Goal: Transaction & Acquisition: Purchase product/service

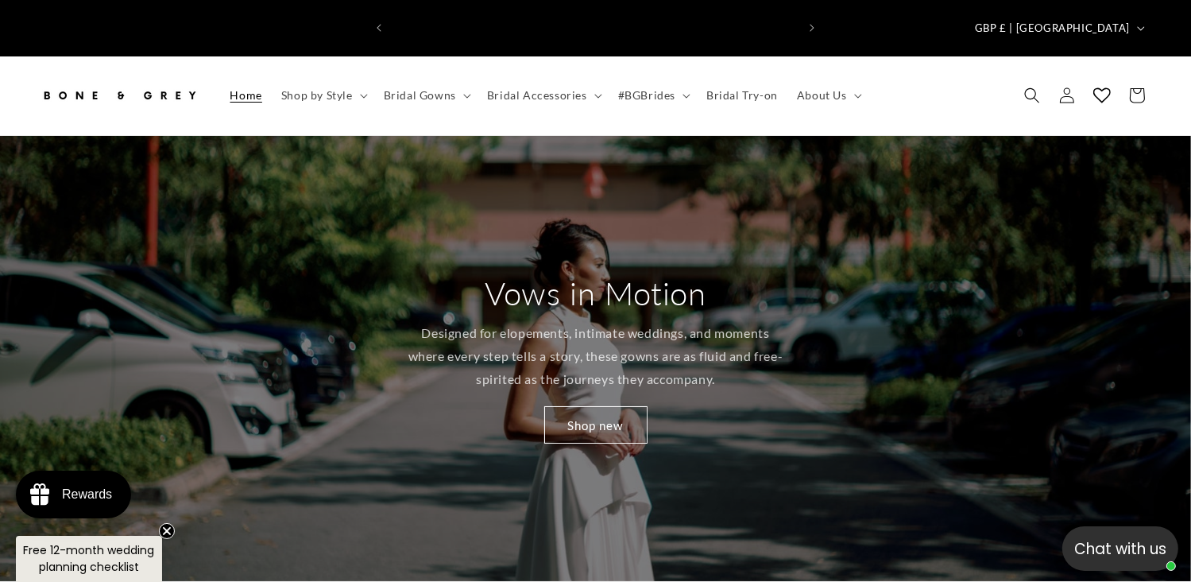
scroll to position [0, 810]
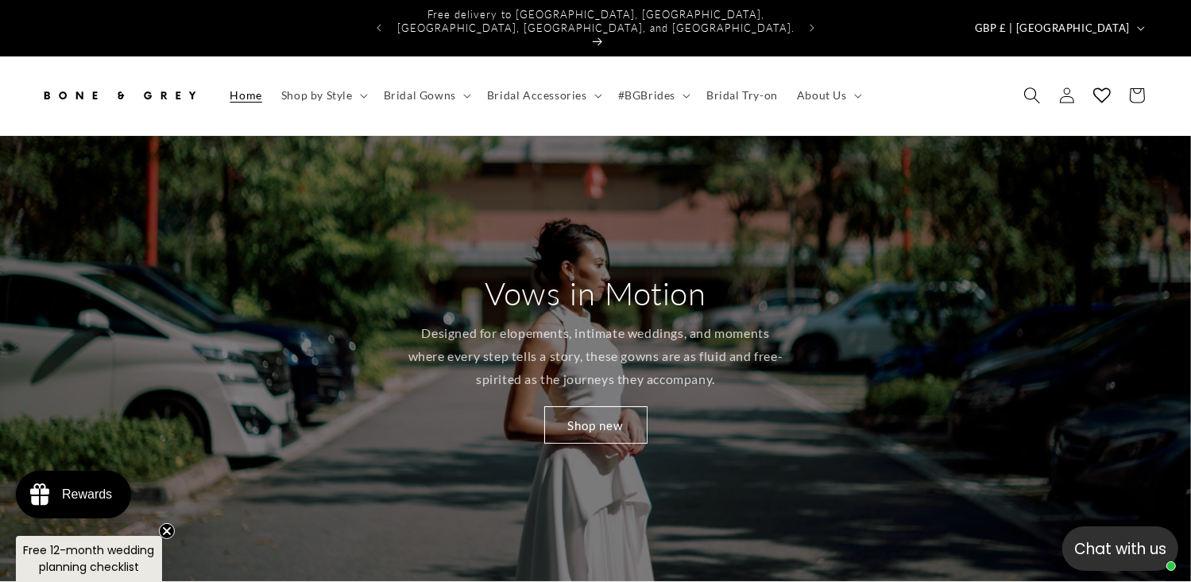
click at [1035, 87] on icon "Search" at bounding box center [1031, 95] width 17 height 17
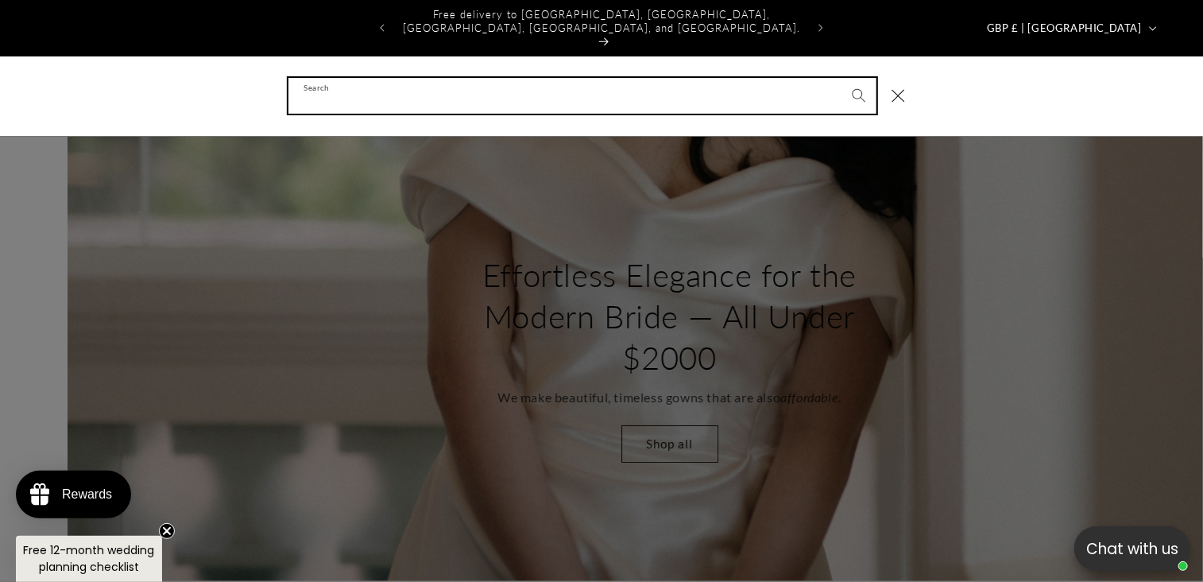
scroll to position [0, 2406]
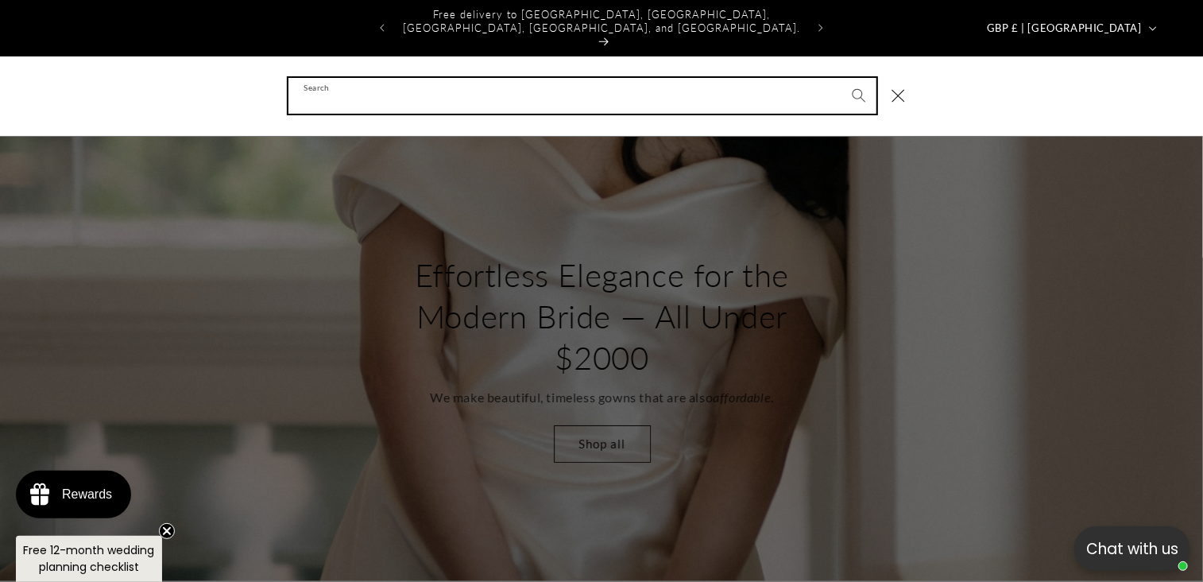
click at [744, 78] on input "Search" at bounding box center [582, 96] width 588 height 36
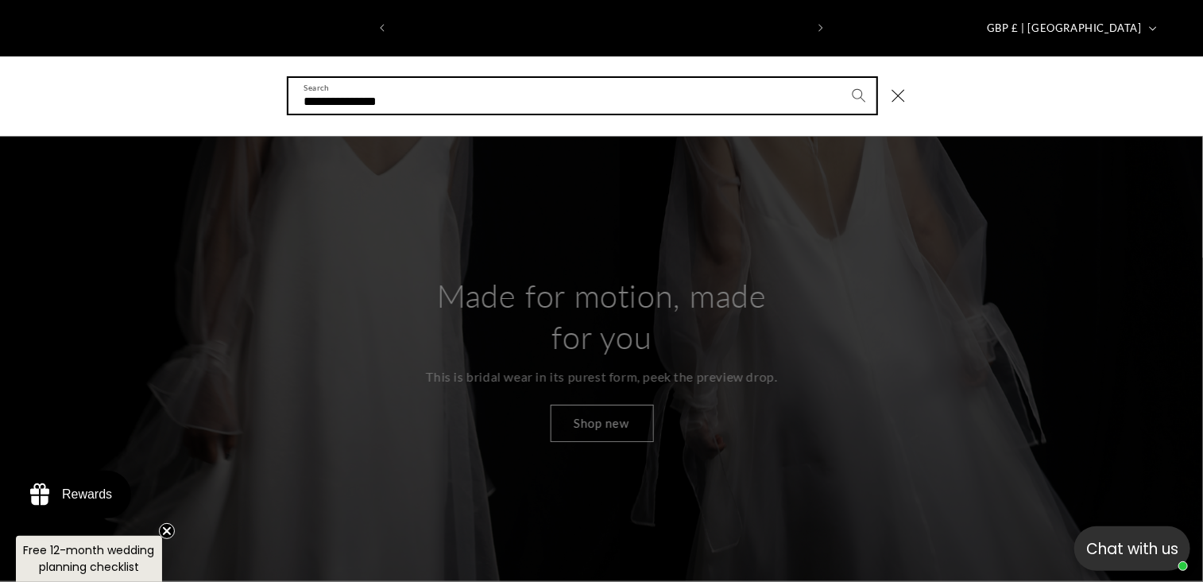
scroll to position [0, 0]
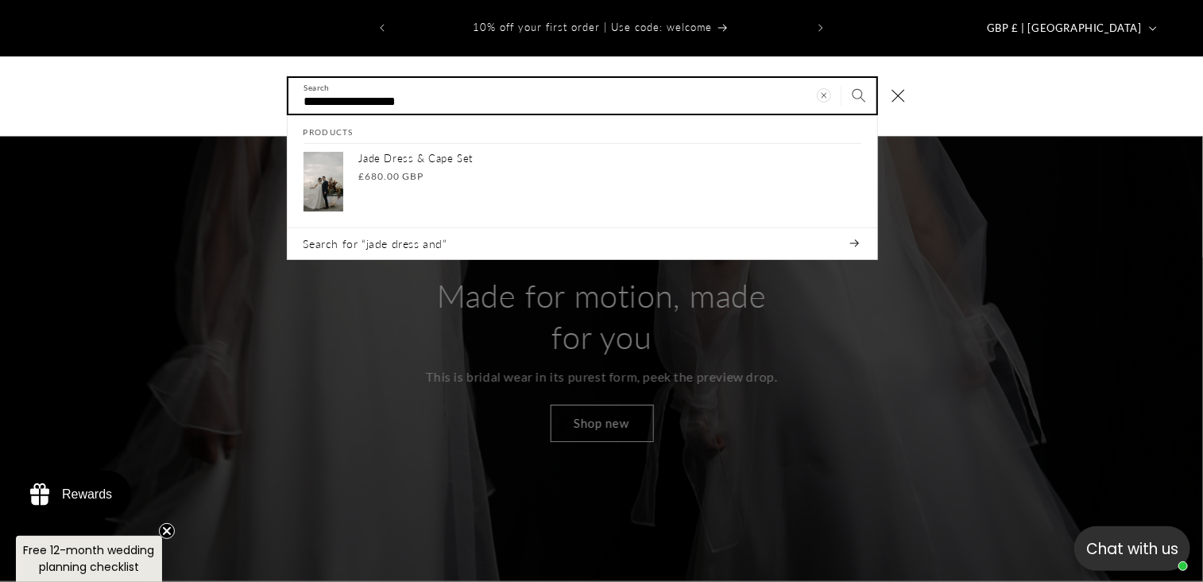
type input "**********"
click at [841, 78] on button "Search" at bounding box center [858, 95] width 35 height 35
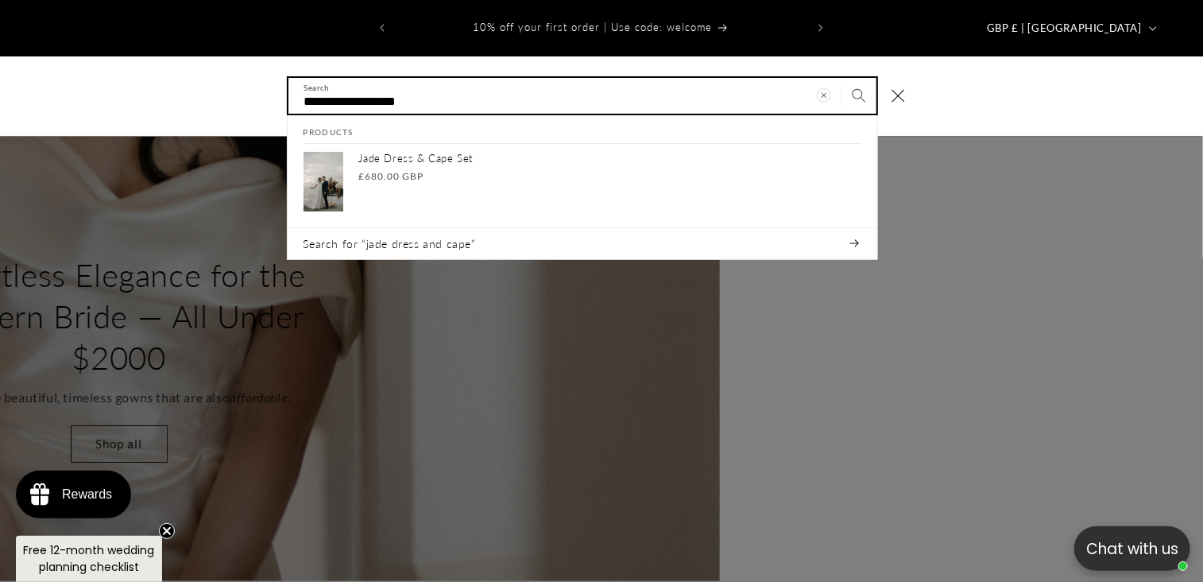
scroll to position [0, 960]
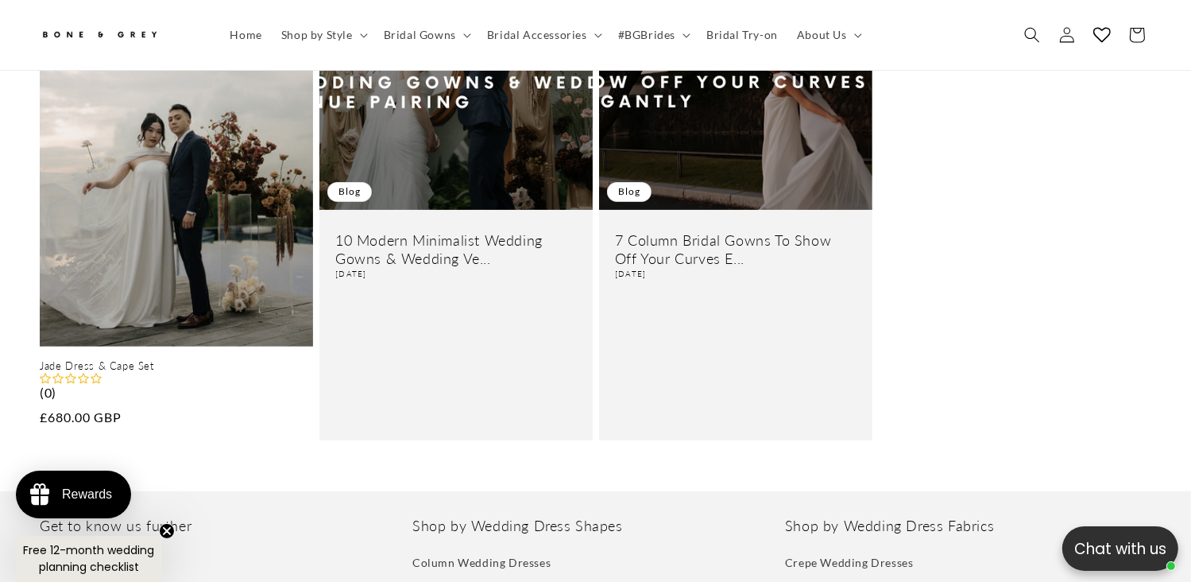
scroll to position [436, 0]
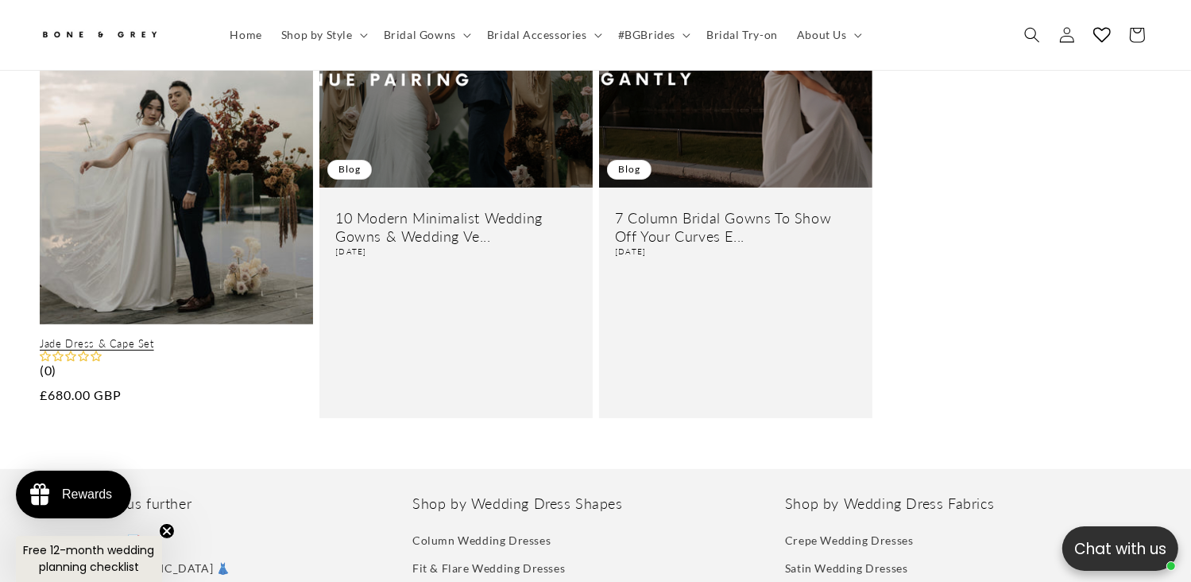
click at [249, 337] on link "Jade Dress & Cape Set" at bounding box center [176, 344] width 273 height 14
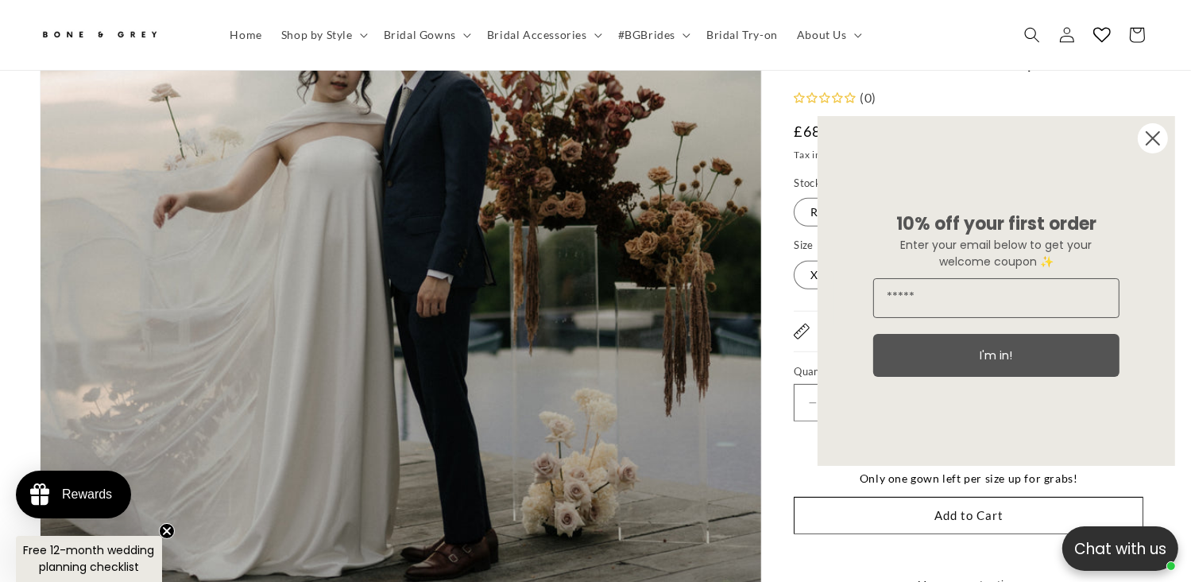
scroll to position [627, 0]
click at [1154, 130] on circle "Close dialog" at bounding box center [1153, 138] width 30 height 30
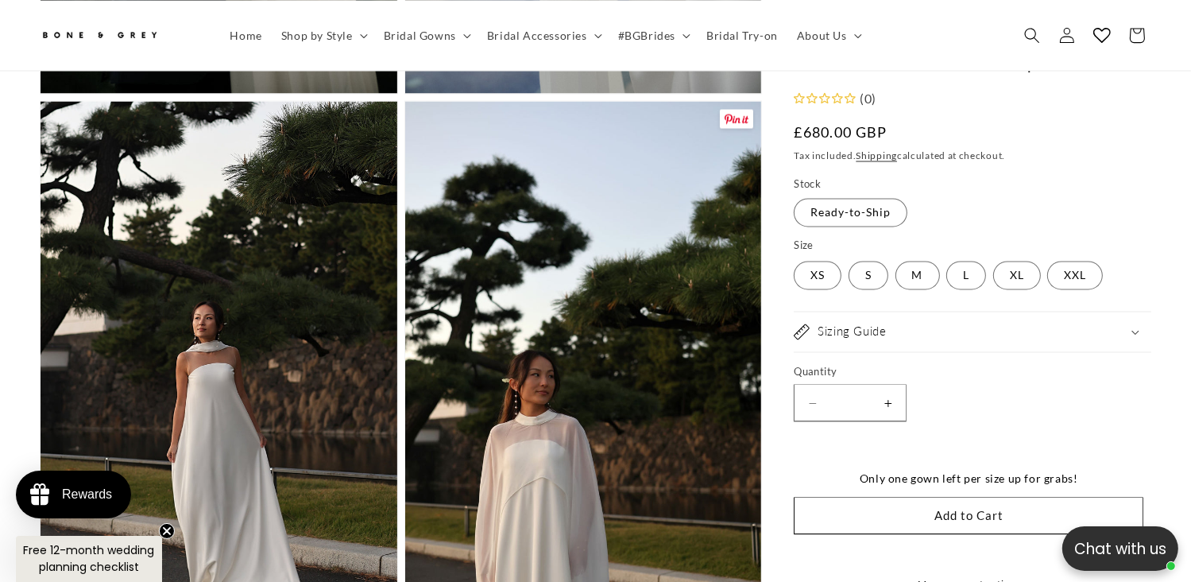
scroll to position [2819, 0]
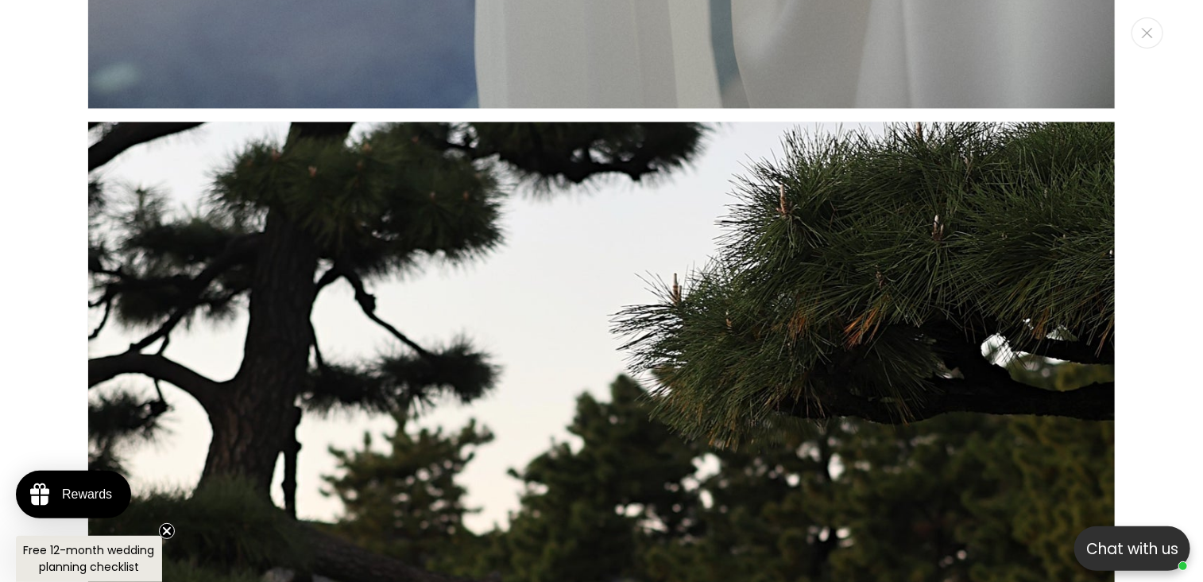
scroll to position [0, 410]
